Goal: Complete application form

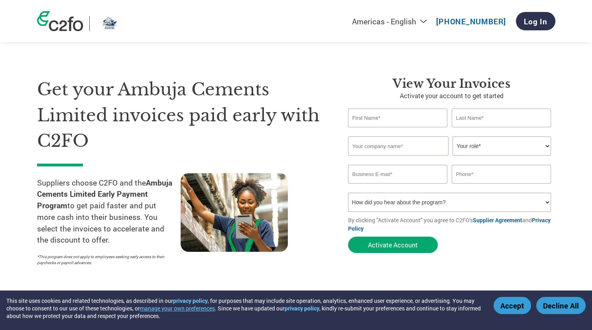
type input "r"
type input "[PERSON_NAME]"
click at [531, 121] on input "text" at bounding box center [501, 117] width 100 height 19
type input "LAL"
click at [420, 148] on input "text" at bounding box center [398, 145] width 100 height 19
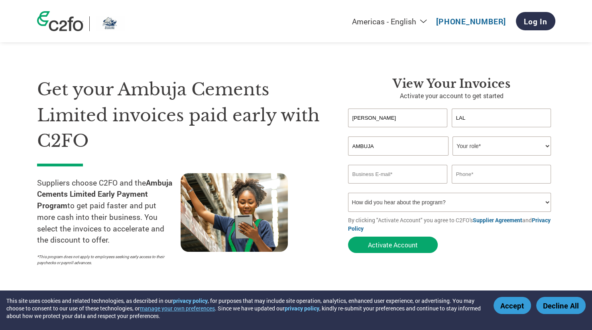
type input "AMBUJA"
click at [452, 136] on select "Your role* CFO Controller Credit Manager Finance Director Treasurer CEO Preside…" at bounding box center [501, 145] width 98 height 19
click at [533, 22] on link "Log In" at bounding box center [535, 21] width 39 height 18
